Goal: Information Seeking & Learning: Learn about a topic

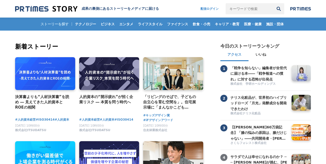
click at [55, 23] on div "ストーリーを探す テクノロジー ビジネス エンタメ ライフスタイル ファイナンス 飲食・小売 キャリア・教育 医療・健康 施設・団体" at bounding box center [163, 24] width 296 height 13
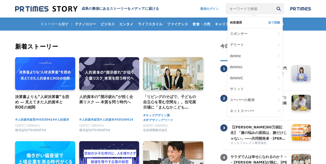
click at [243, 10] on input "キーワードで検索" at bounding box center [250, 8] width 48 height 11
type input "サミット"
click at [273, 3] on button "検索" at bounding box center [278, 8] width 11 height 11
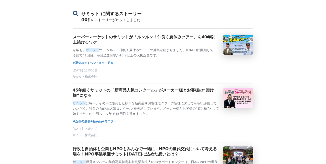
scroll to position [25, 0]
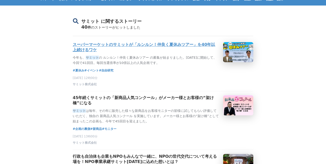
click at [140, 48] on h3 "スーパーマーケットのサミットが「ルンルン！仲良く夏休みツアー」を40年以上続けるワケ" at bounding box center [146, 47] width 146 height 11
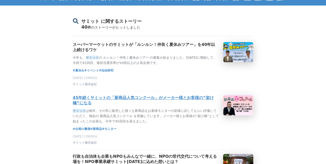
click at [139, 103] on h3 "45年続くサミットの「新商品人気コンクール」がメーカー様とお客様の“架け橋”になる" at bounding box center [146, 101] width 146 height 11
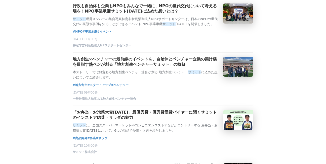
scroll to position [201, 0]
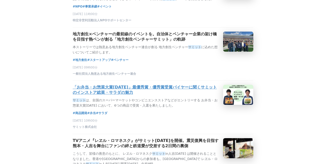
click at [168, 96] on h3 "「お弁当・お惣菜大賞2025」最優秀賞・優秀賞受賞バイヤーに聞くサミットのインストア総菜・サラダの魅力" at bounding box center [146, 90] width 146 height 11
